Goal: Task Accomplishment & Management: Use online tool/utility

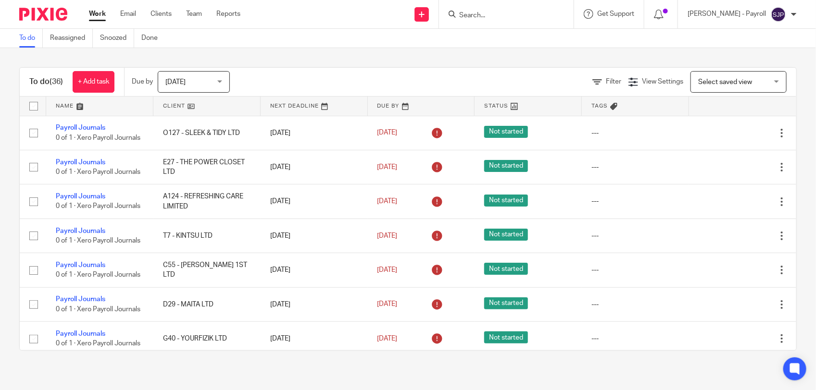
click at [494, 14] on input "Search" at bounding box center [501, 16] width 87 height 9
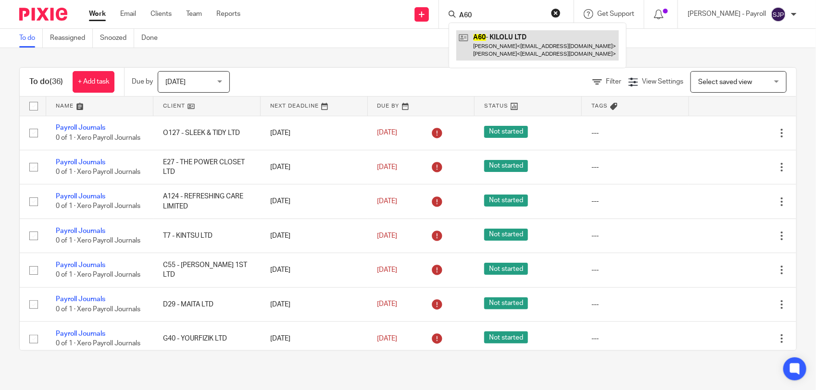
type input "A60"
click at [493, 37] on link at bounding box center [537, 45] width 162 height 30
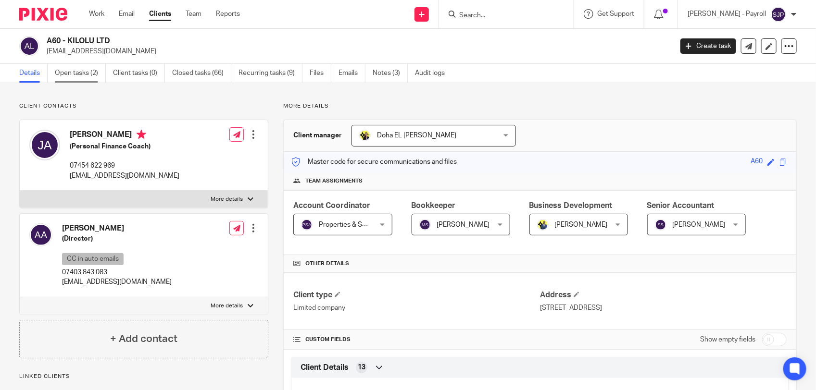
click at [72, 72] on link "Open tasks (2)" at bounding box center [80, 73] width 51 height 19
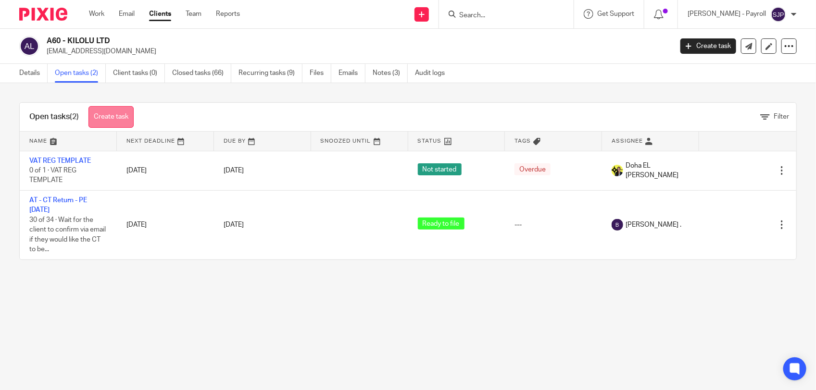
click at [119, 112] on link "Create task" at bounding box center [110, 117] width 45 height 22
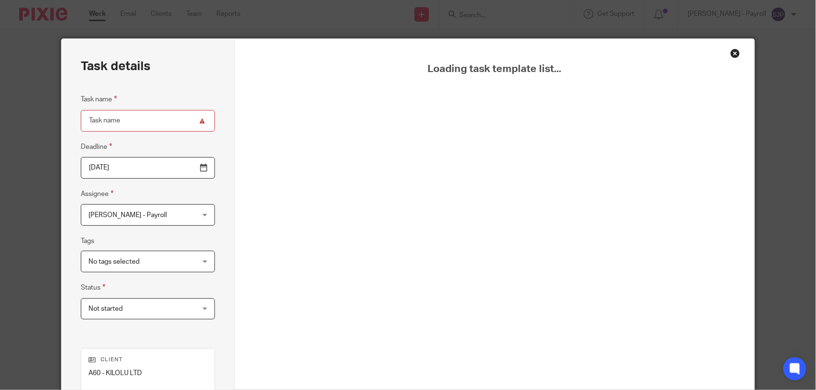
click at [730, 56] on div "Close this dialog window" at bounding box center [735, 54] width 10 height 10
